Goal: Find specific page/section: Find specific page/section

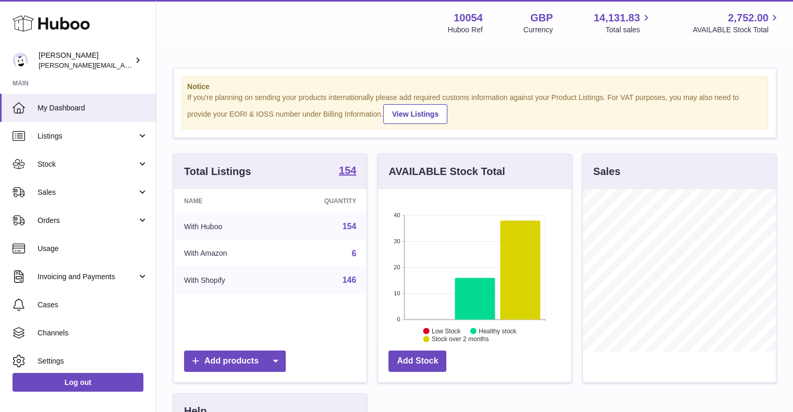
scroll to position [163, 193]
click at [63, 185] on link "Sales" at bounding box center [78, 192] width 156 height 28
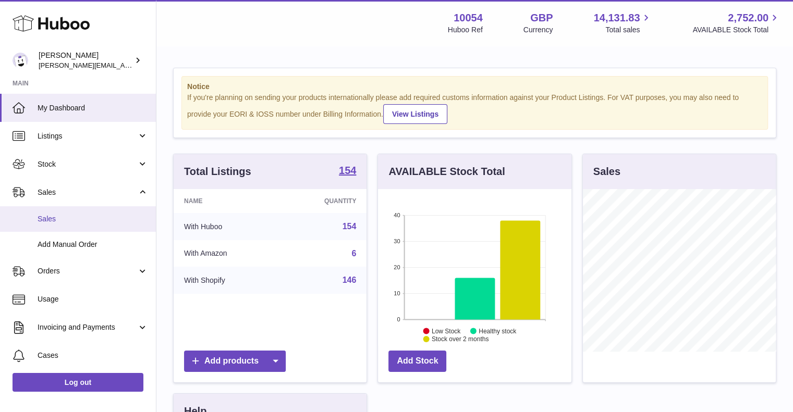
click at [71, 218] on span "Sales" at bounding box center [93, 219] width 111 height 10
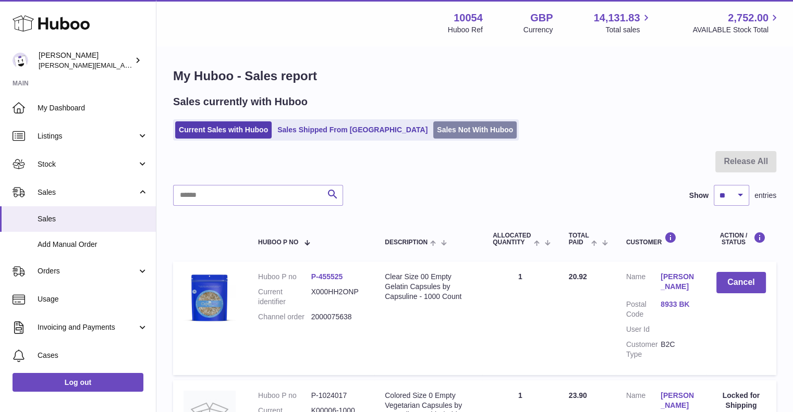
click at [433, 129] on link "Sales Not With Huboo" at bounding box center [474, 129] width 83 height 17
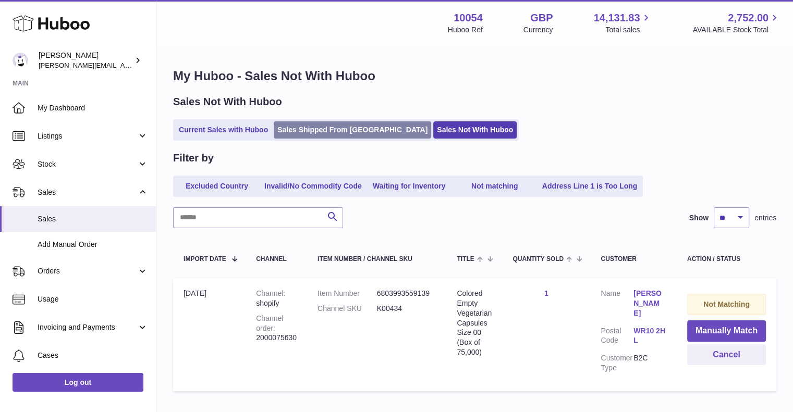
click at [327, 129] on link "Sales Shipped From [GEOGRAPHIC_DATA]" at bounding box center [352, 129] width 157 height 17
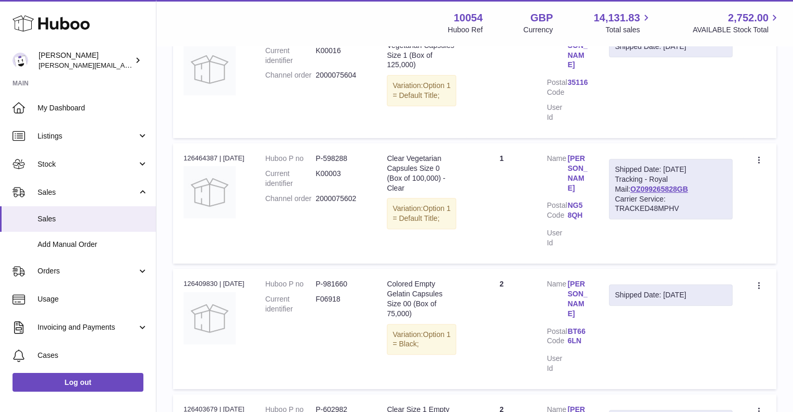
scroll to position [352, 0]
